Goal: Find specific page/section: Find specific page/section

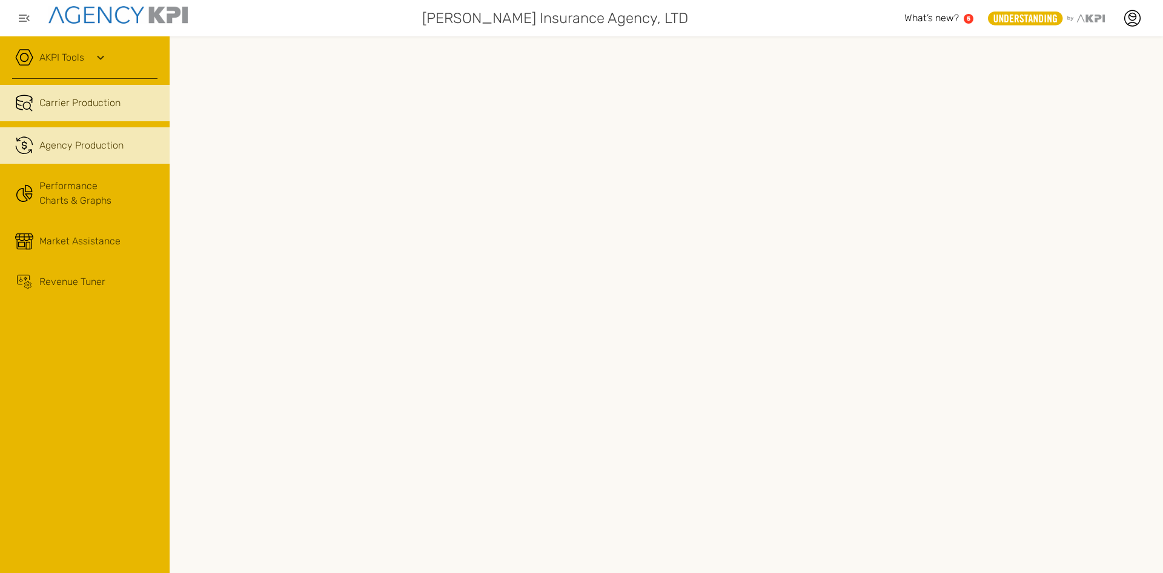
drag, startPoint x: 85, startPoint y: 141, endPoint x: 107, endPoint y: 141, distance: 22.4
click at [85, 141] on span "Agency Production" at bounding box center [81, 145] width 84 height 15
